Goal: Check status: Check status

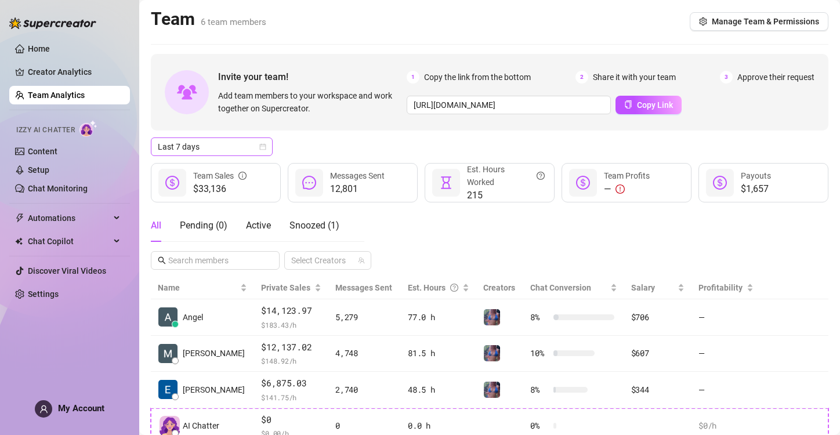
click at [264, 149] on icon "calendar" at bounding box center [262, 146] width 7 height 7
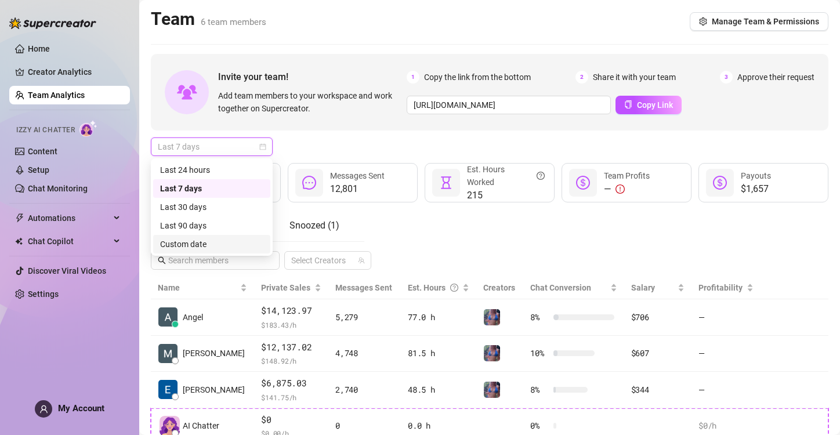
click at [200, 241] on div "Custom date" at bounding box center [211, 244] width 103 height 13
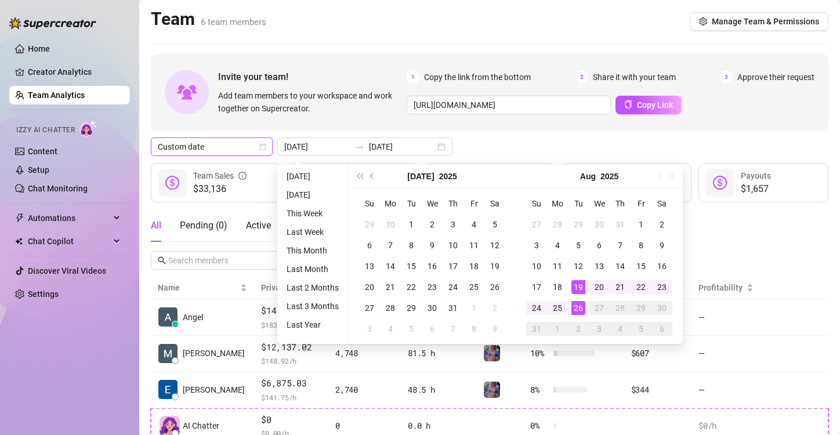
type input "[DATE]"
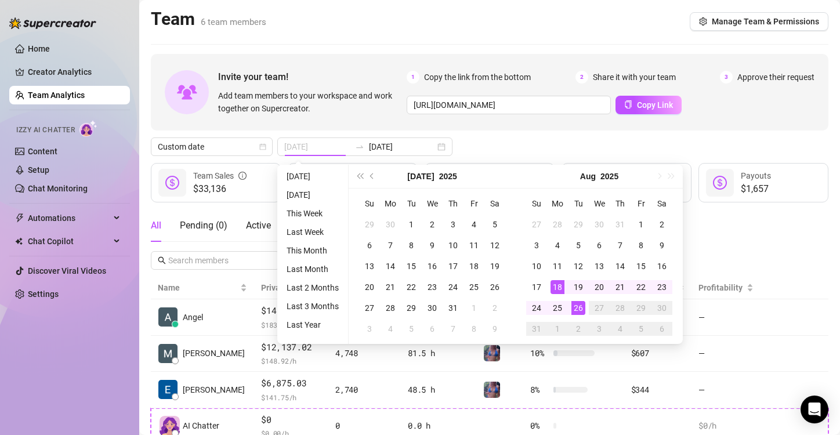
click at [559, 287] on div "18" at bounding box center [558, 287] width 14 height 14
type input "[DATE]"
click at [535, 306] on div "24" at bounding box center [537, 308] width 14 height 14
